Goal: Find specific page/section: Find specific page/section

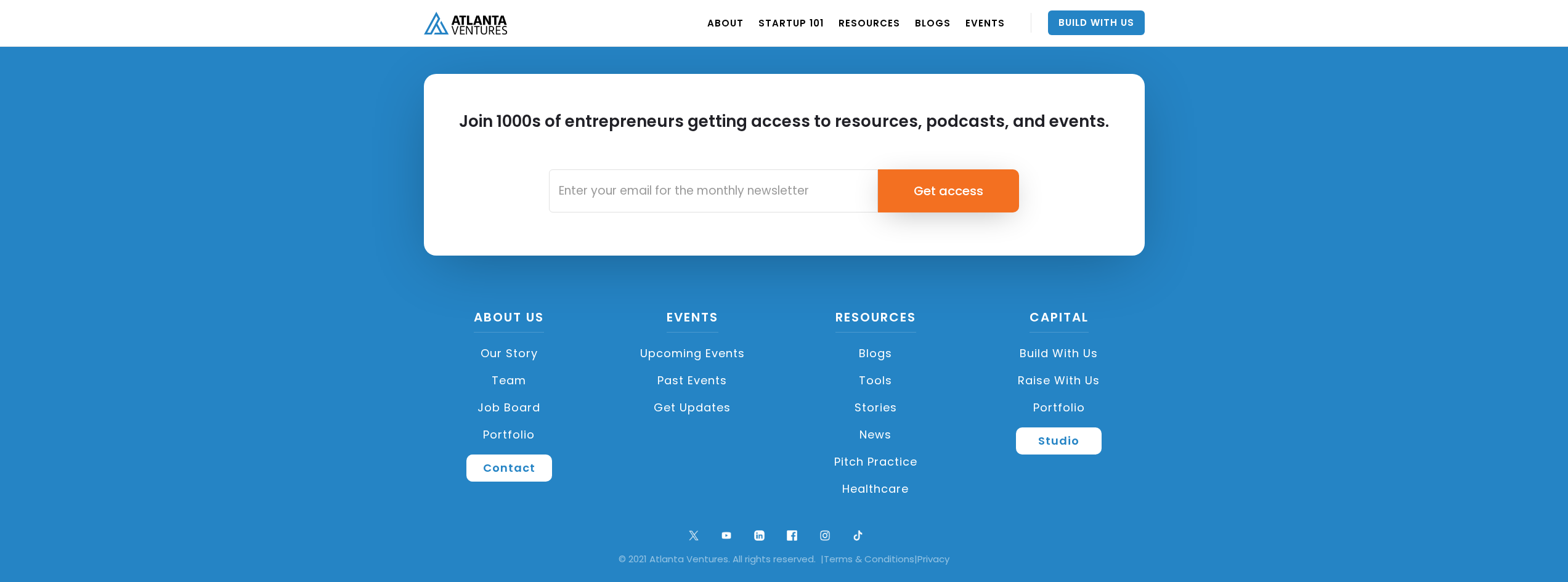
scroll to position [2894, 0]
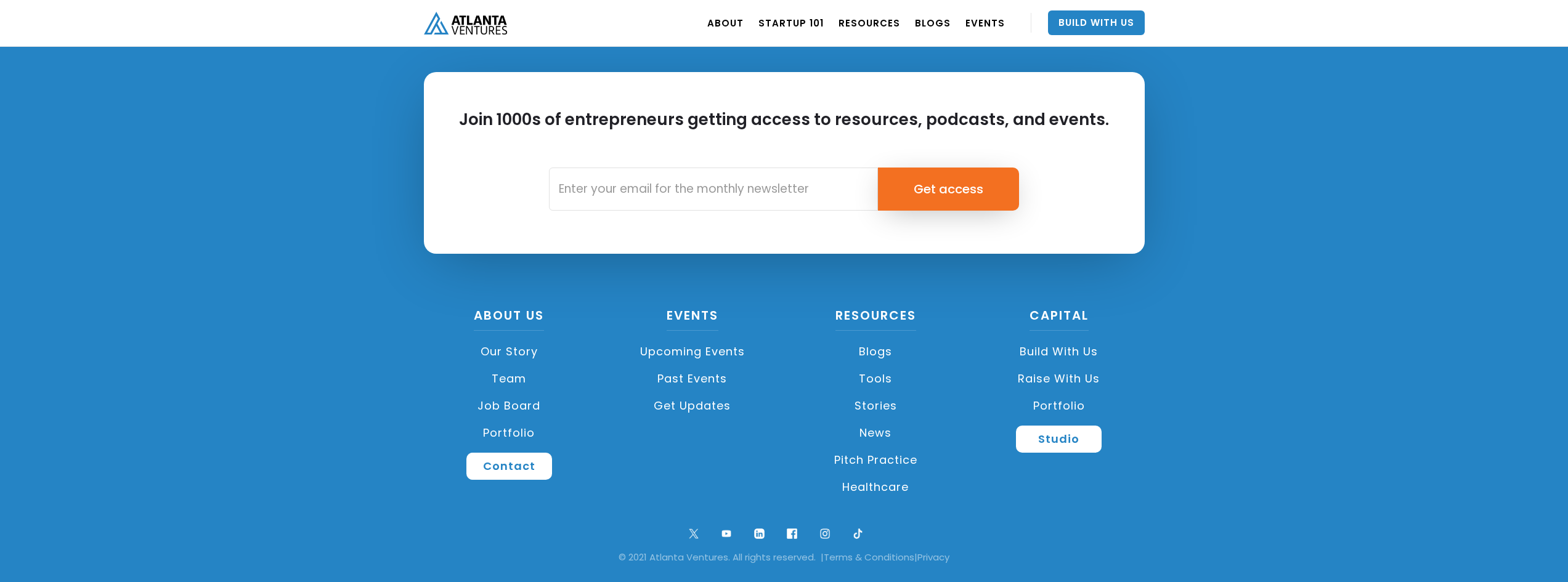
click at [1062, 378] on link "Raise with Us" at bounding box center [1058, 378] width 171 height 27
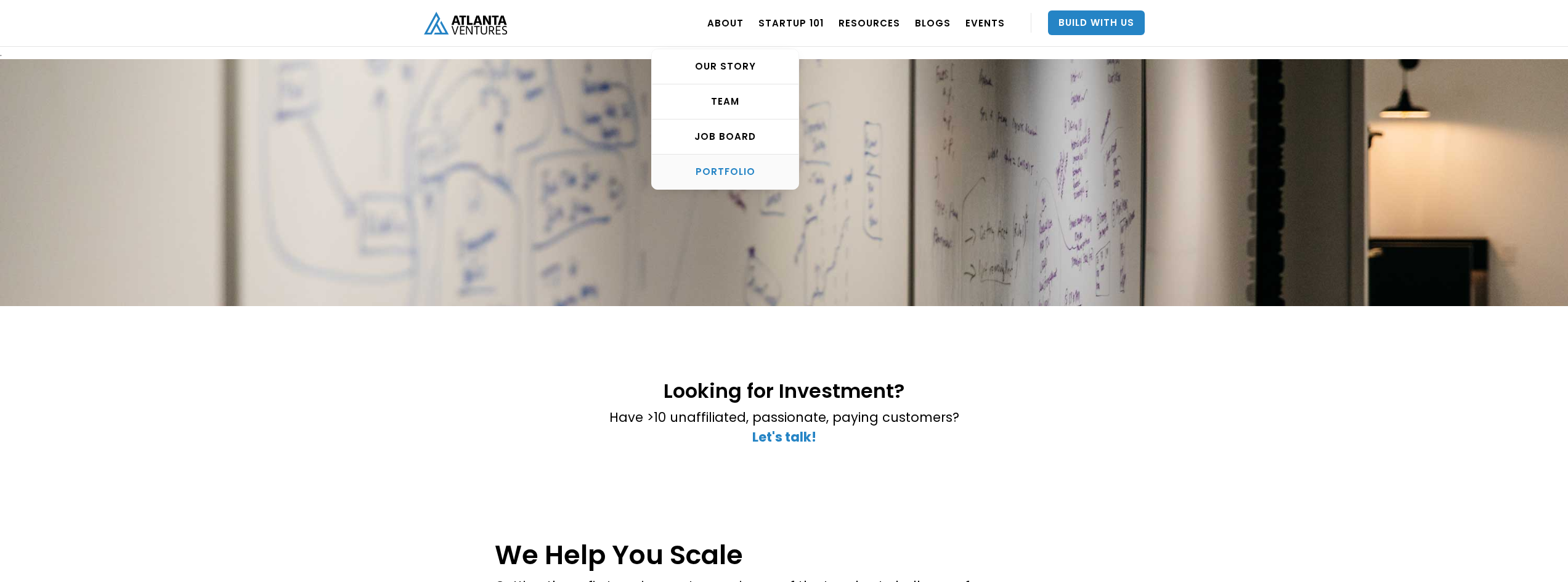
click at [749, 170] on div "PORTFOLIO" at bounding box center [725, 171] width 147 height 12
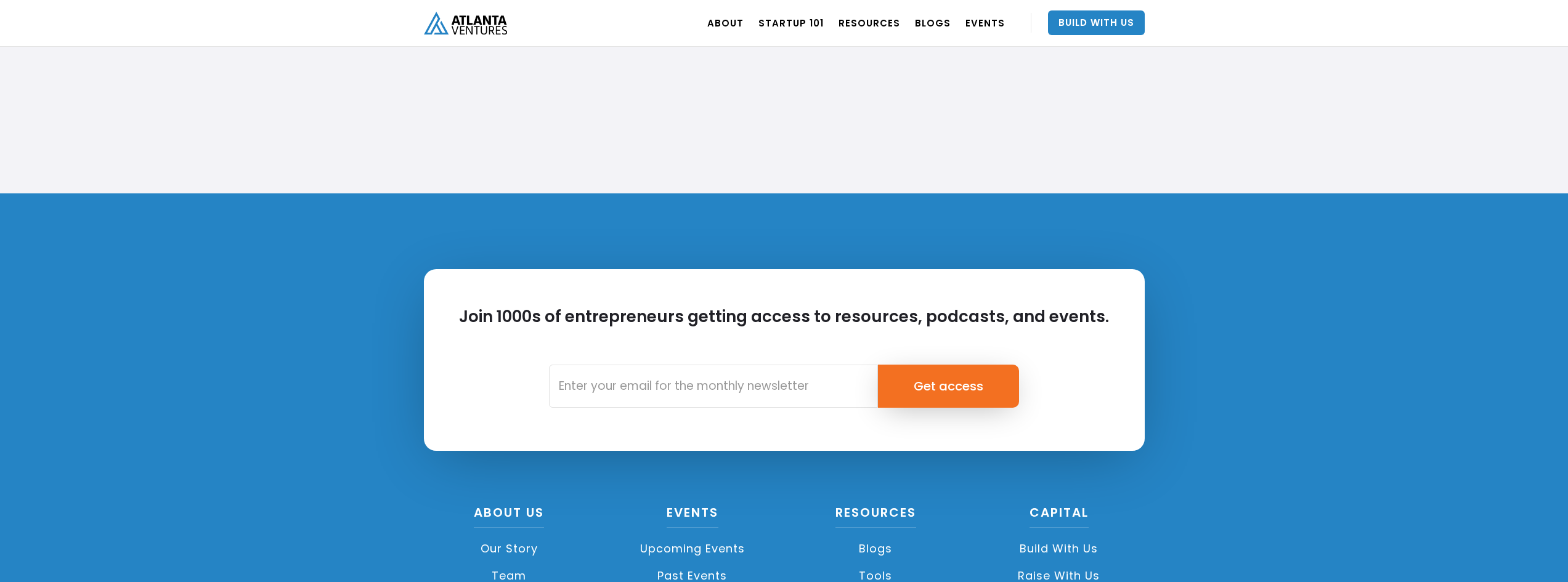
scroll to position [4589, 0]
